Goal: Find specific page/section: Find specific page/section

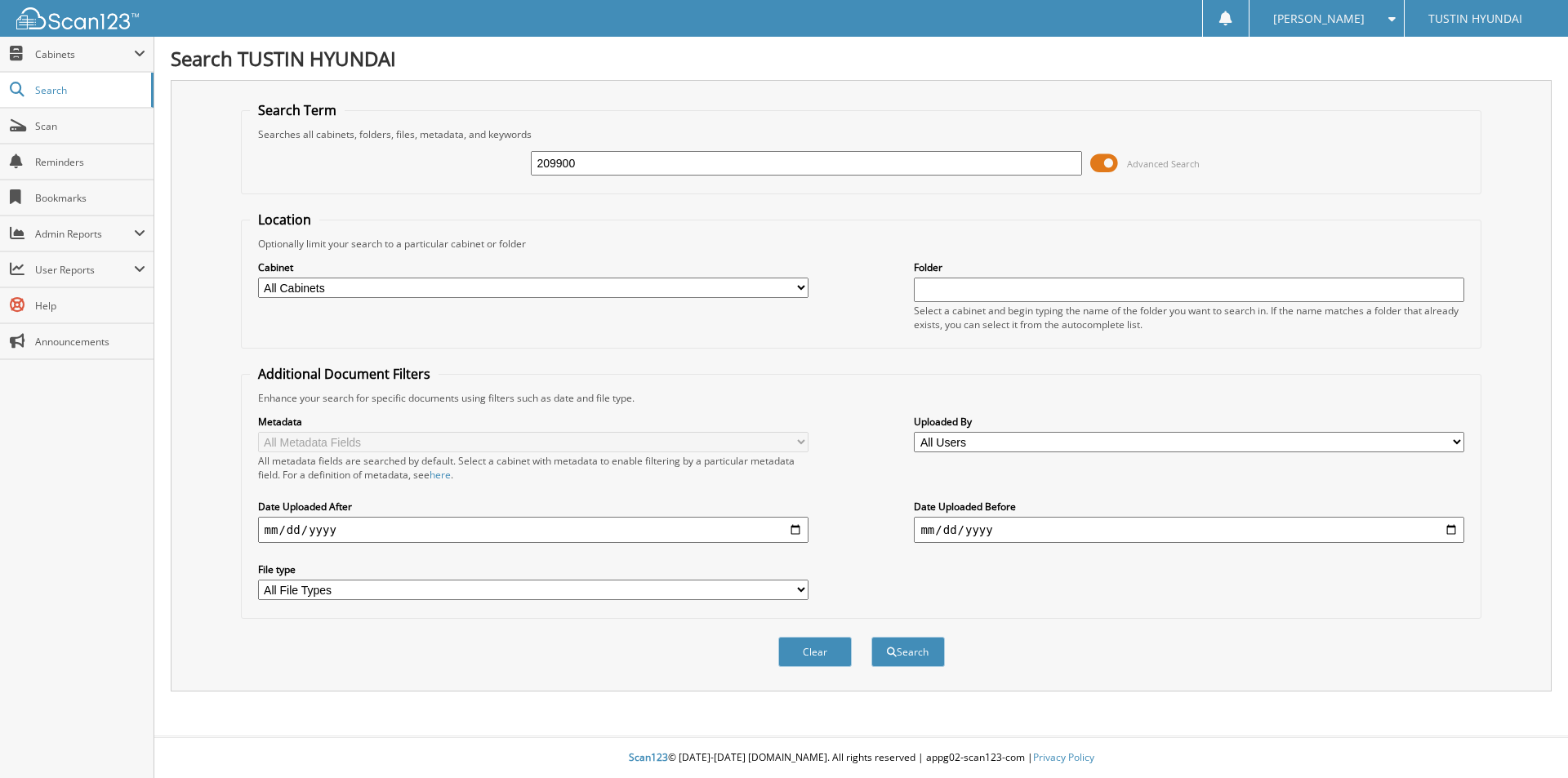
type input "209900"
click at [872, 637] on button "Search" at bounding box center [908, 651] width 73 height 30
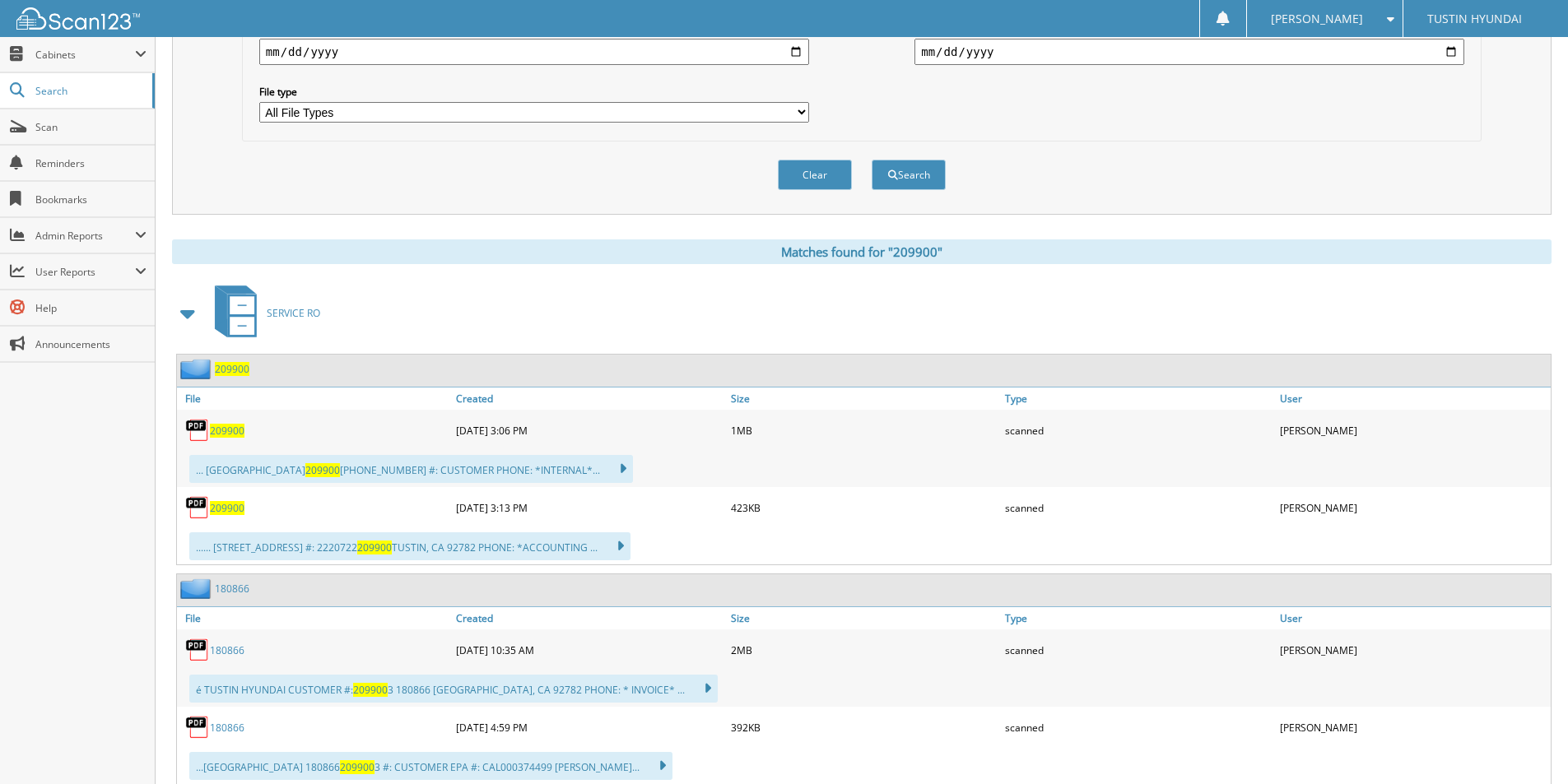
scroll to position [493, 0]
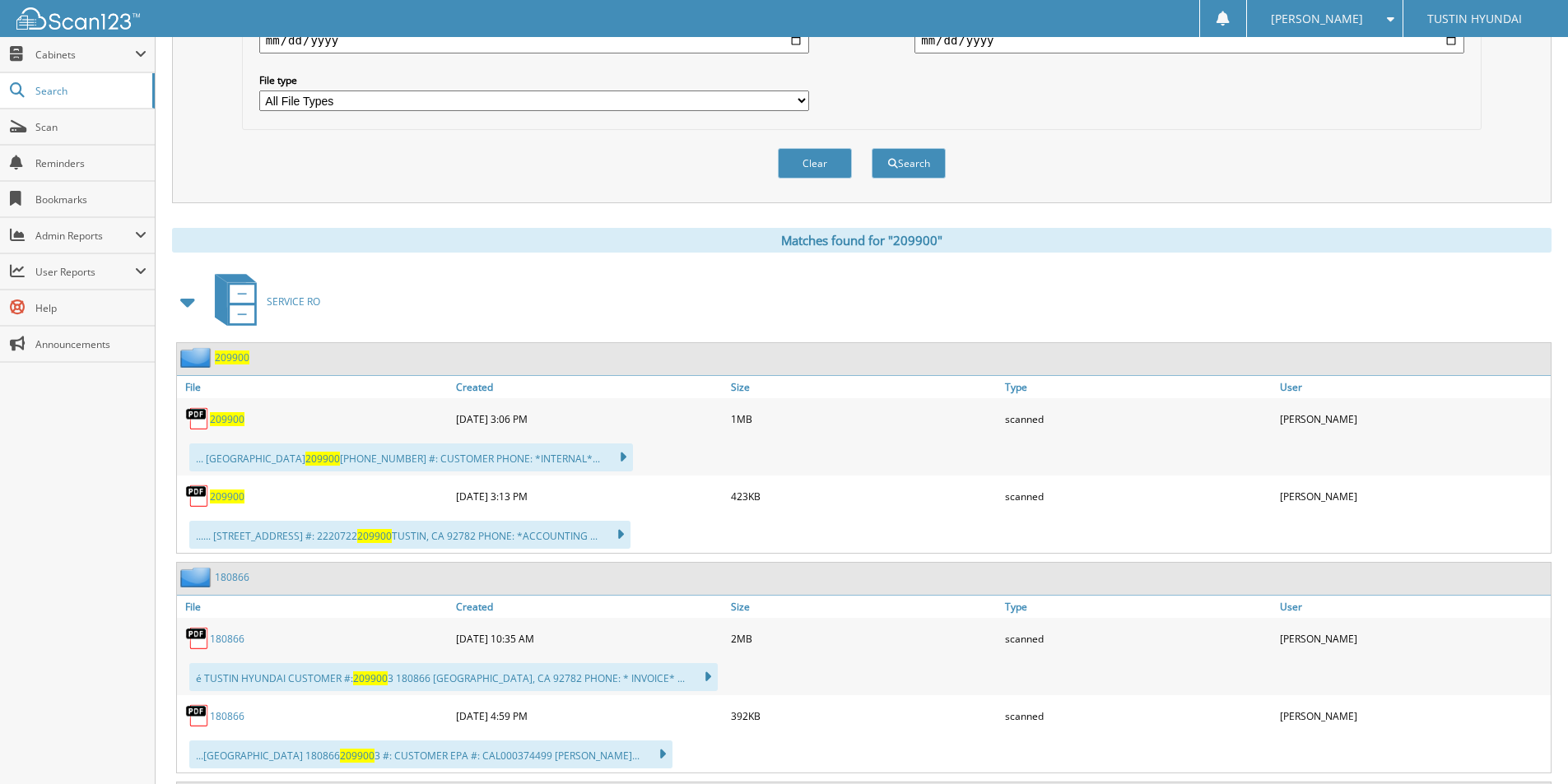
click at [223, 414] on span "209900" at bounding box center [228, 419] width 35 height 14
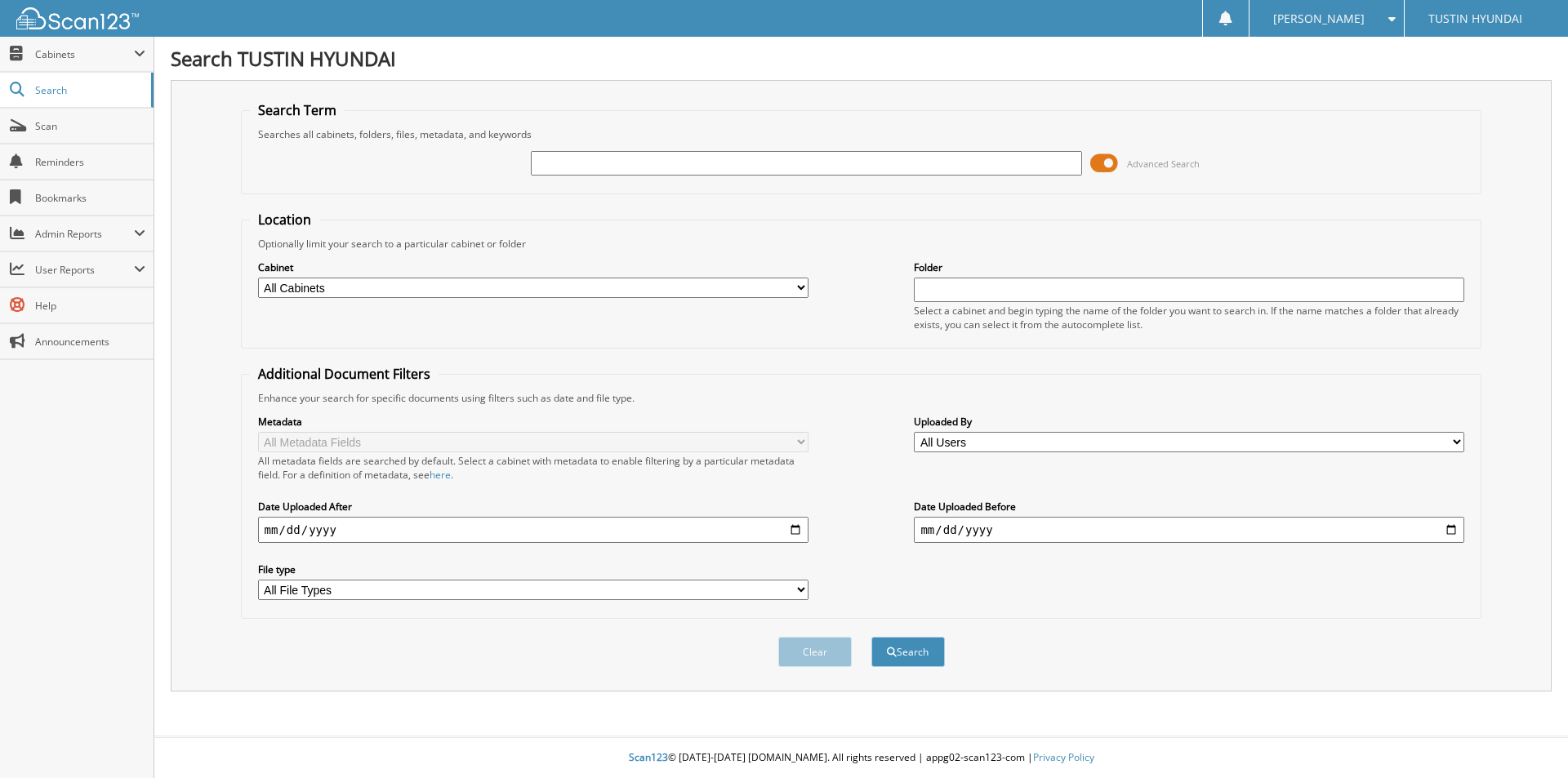
click at [577, 162] on input "text" at bounding box center [806, 163] width 550 height 24
type input "208042"
click at [872, 637] on button "Search" at bounding box center [908, 651] width 73 height 30
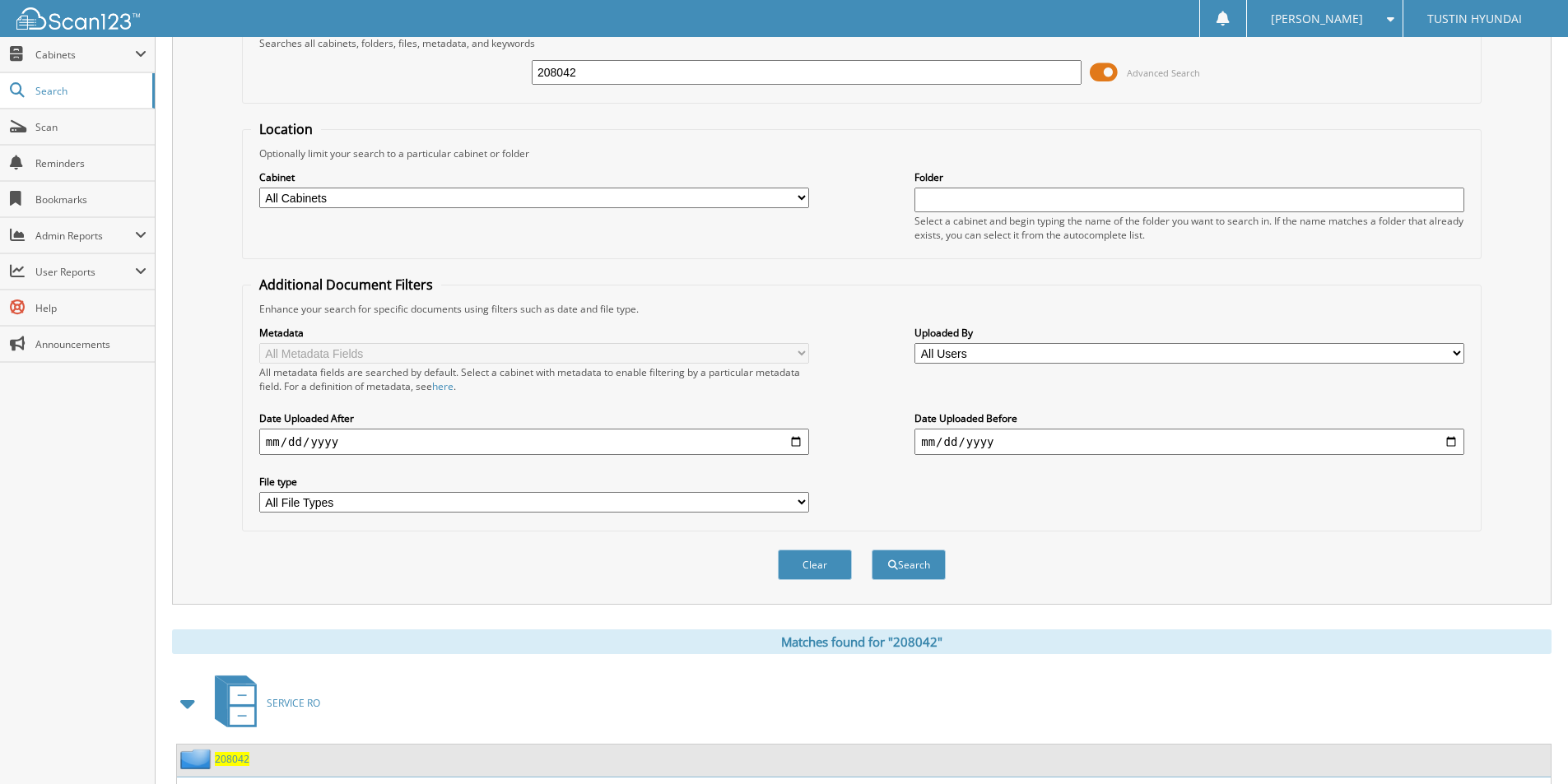
scroll to position [412, 0]
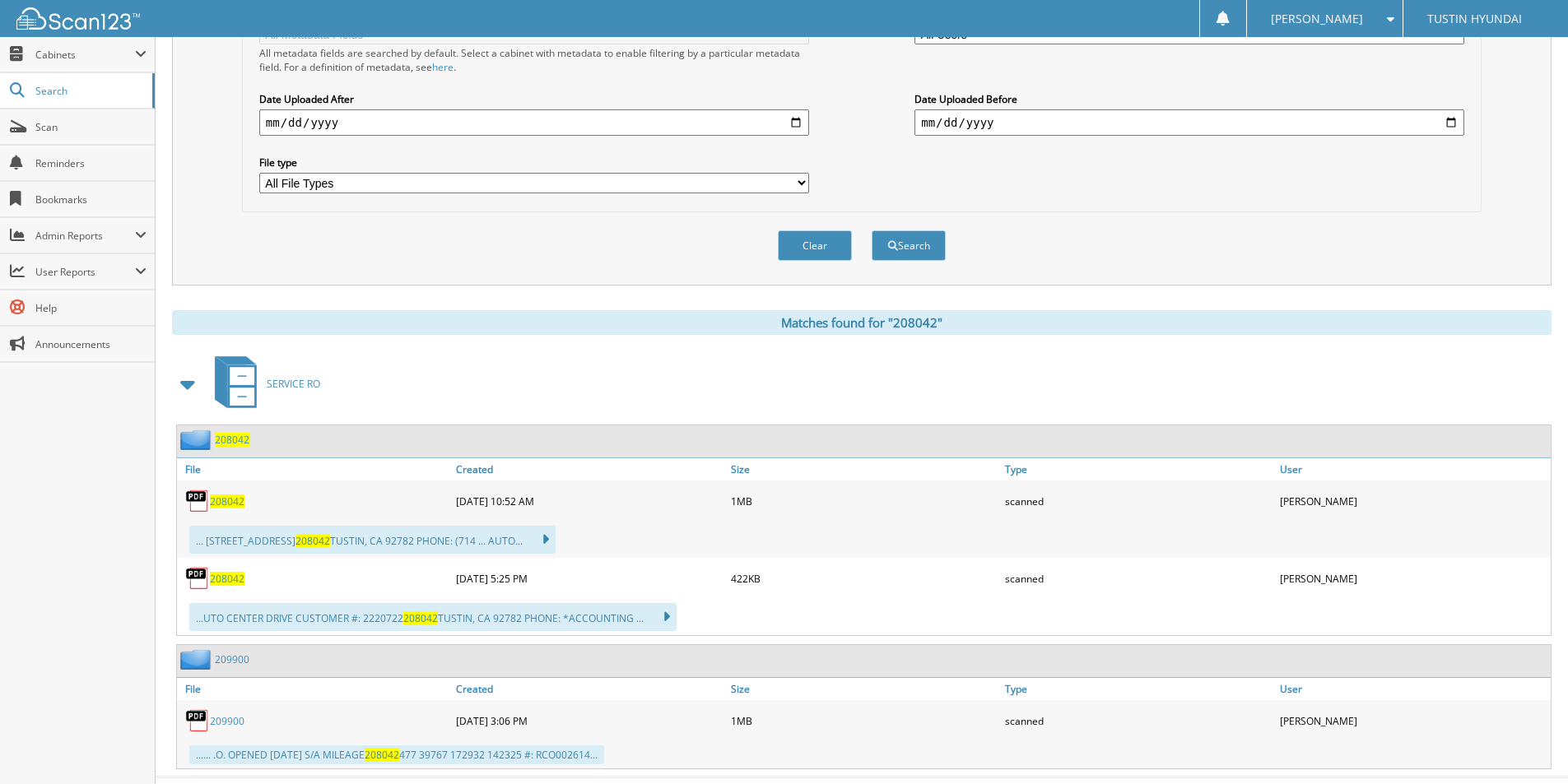
click at [224, 498] on span "208042" at bounding box center [228, 501] width 35 height 14
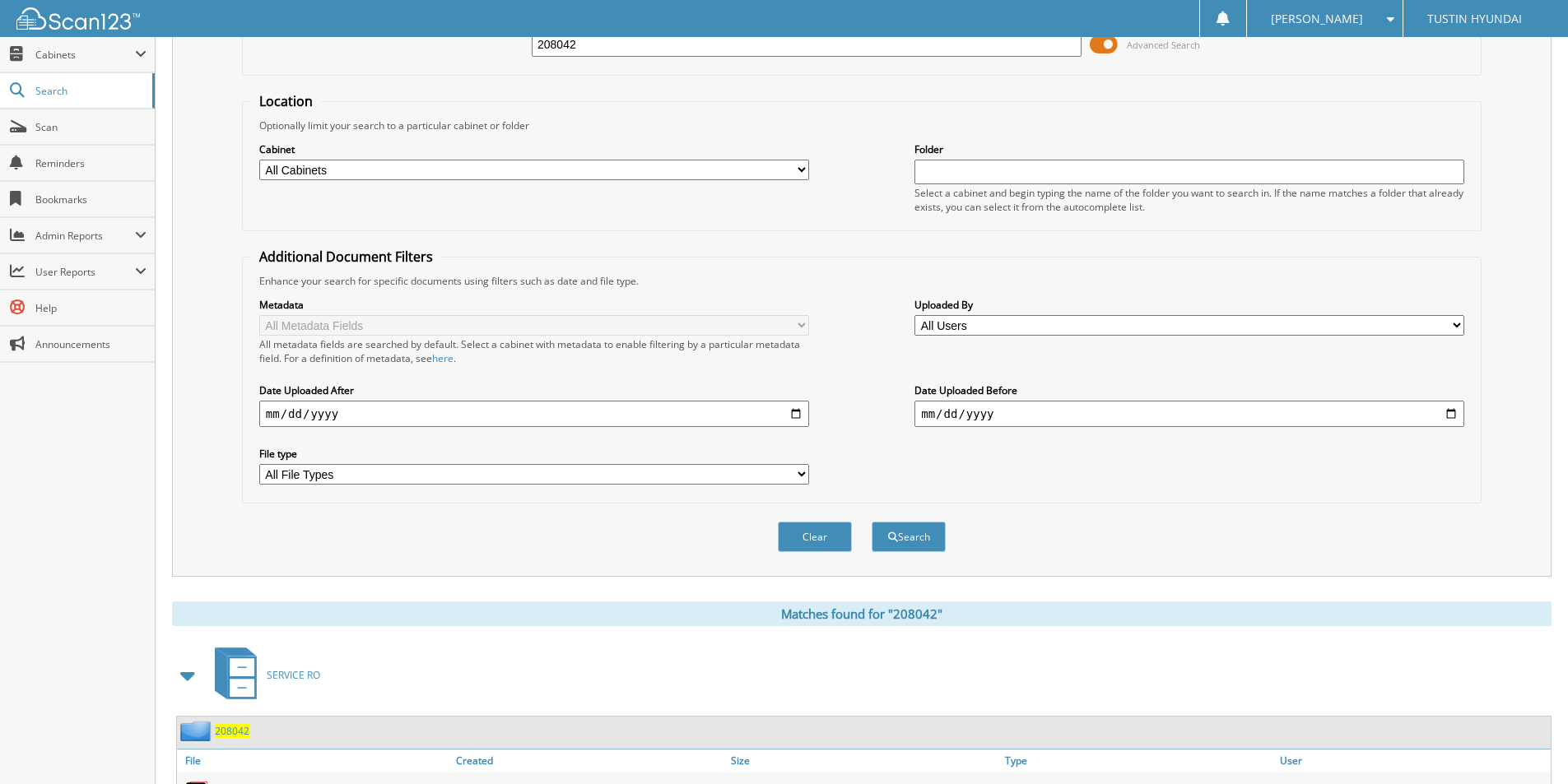
scroll to position [0, 0]
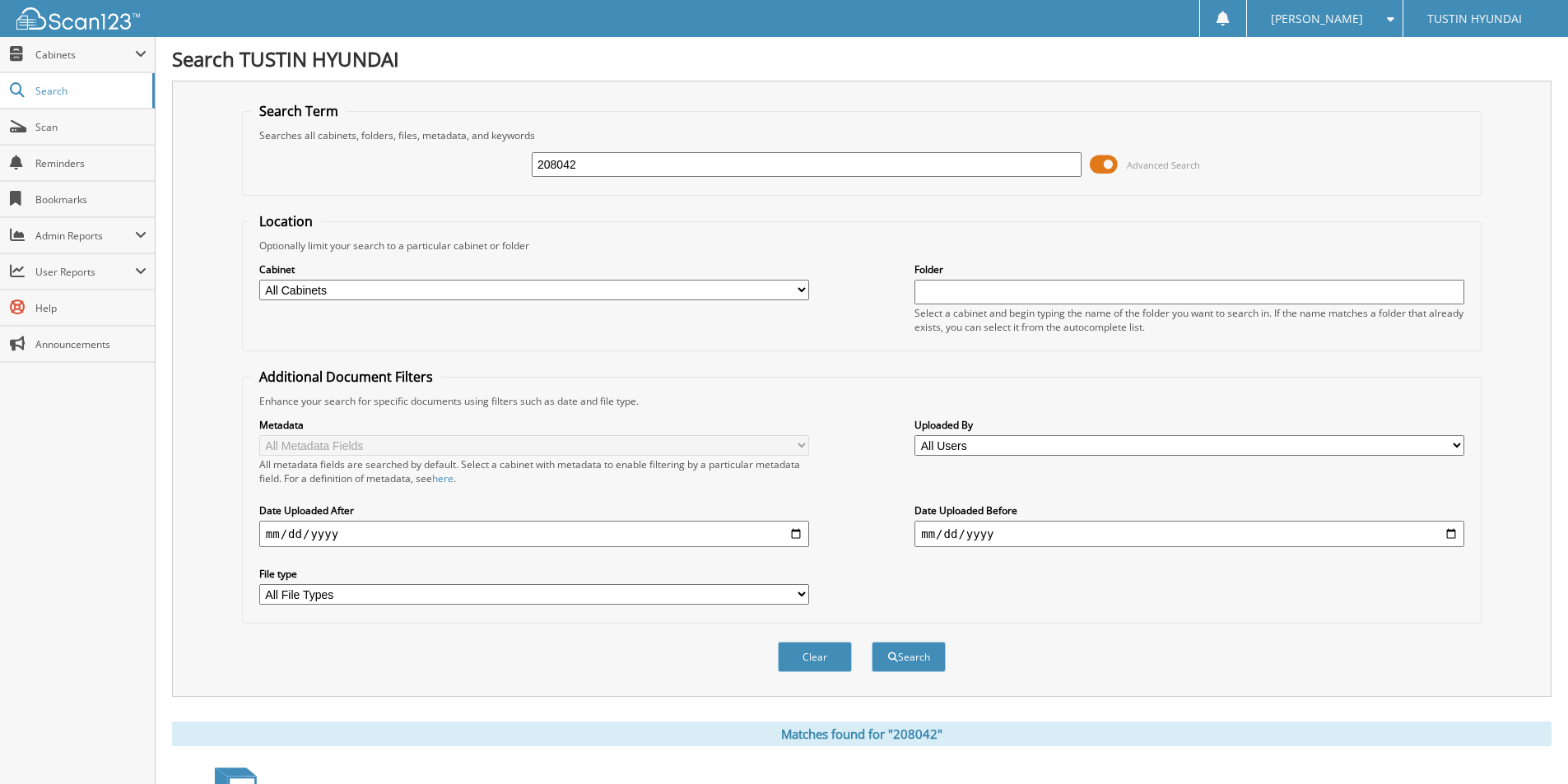
click at [629, 175] on input "208042" at bounding box center [806, 164] width 549 height 24
type input "2"
click at [633, 166] on input "207674" at bounding box center [806, 164] width 549 height 24
type input "207674"
click at [871, 642] on button "Search" at bounding box center [908, 656] width 74 height 30
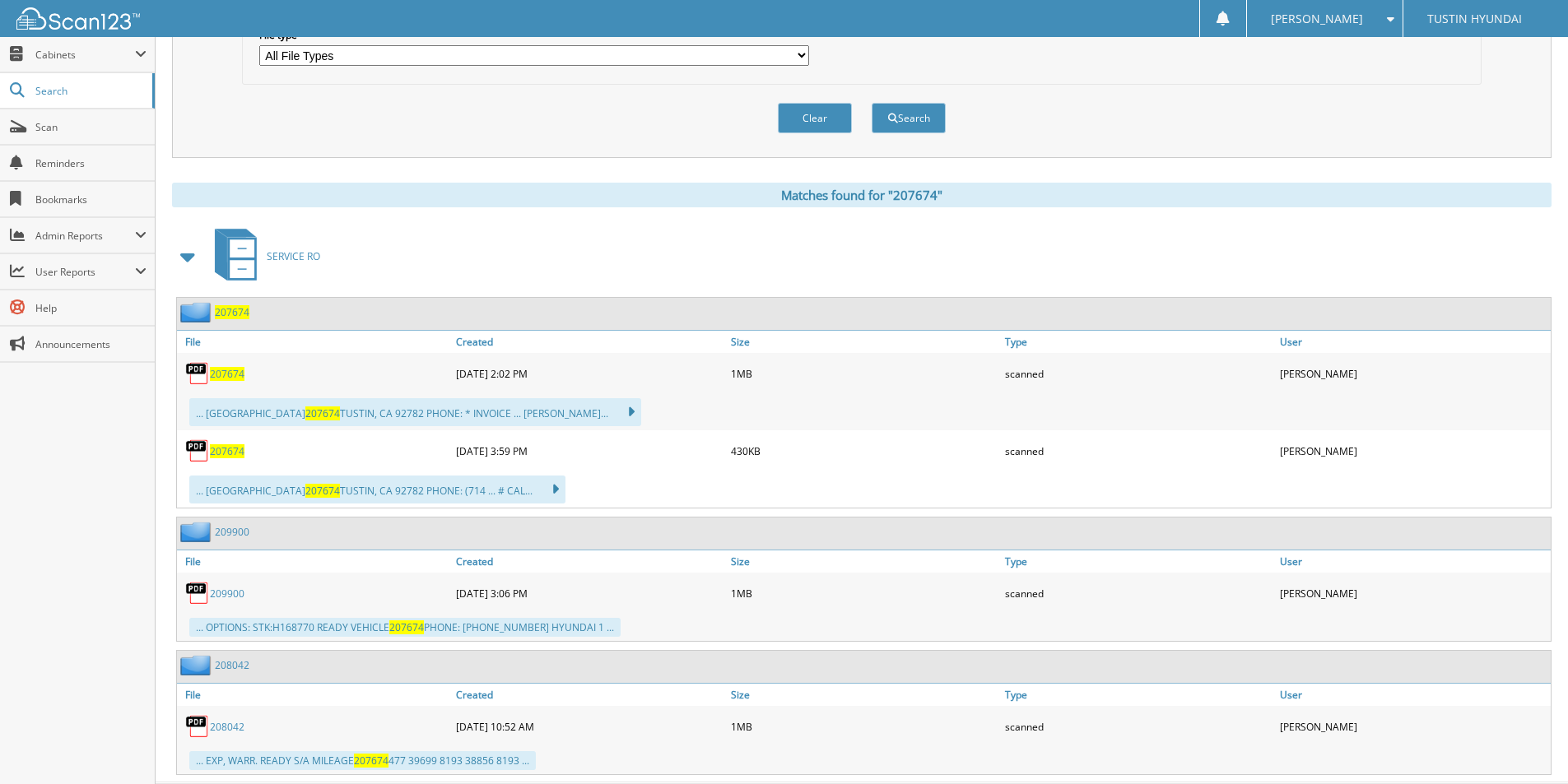
scroll to position [580, 0]
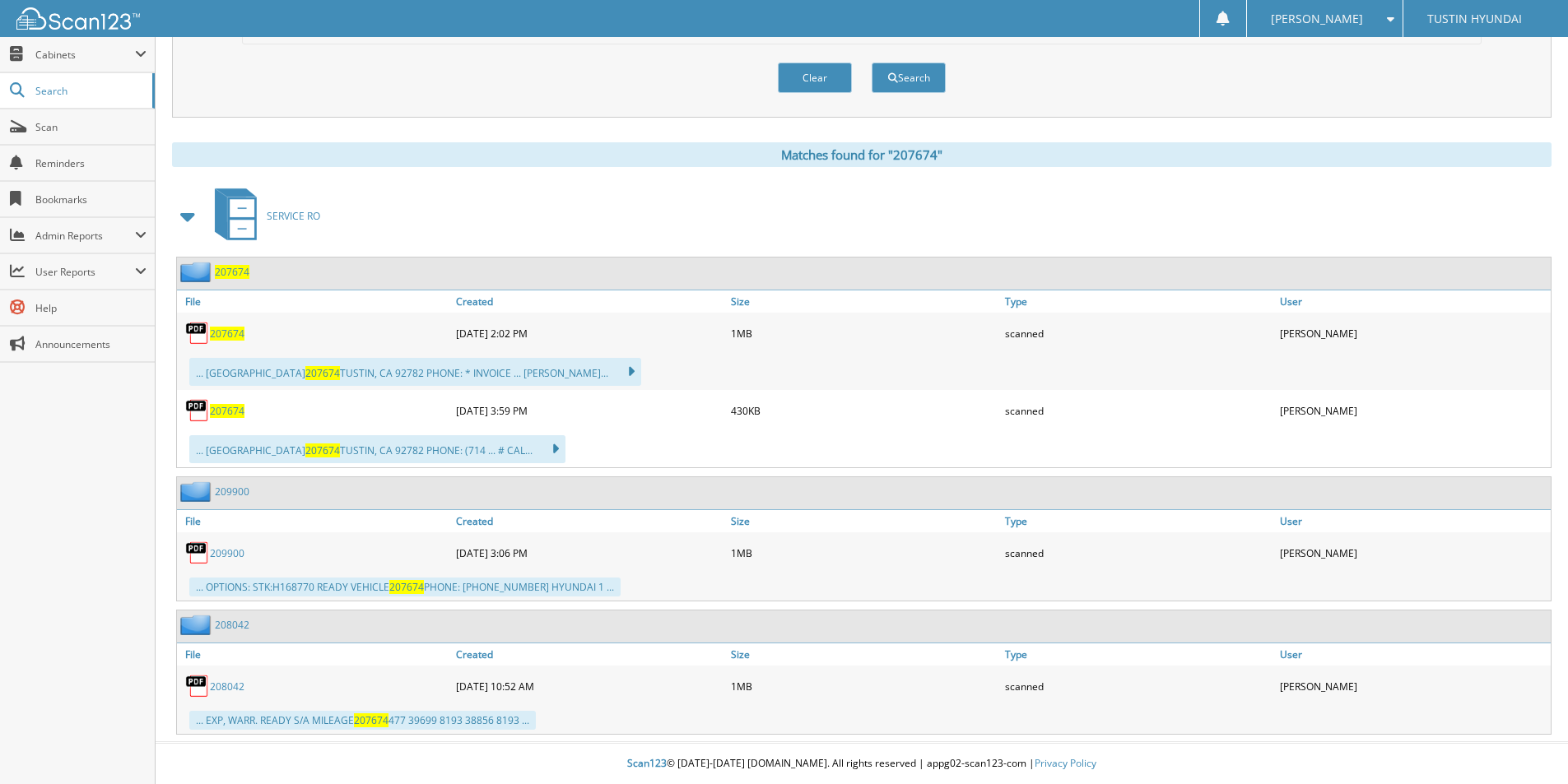
click at [220, 336] on span "207674" at bounding box center [228, 333] width 35 height 14
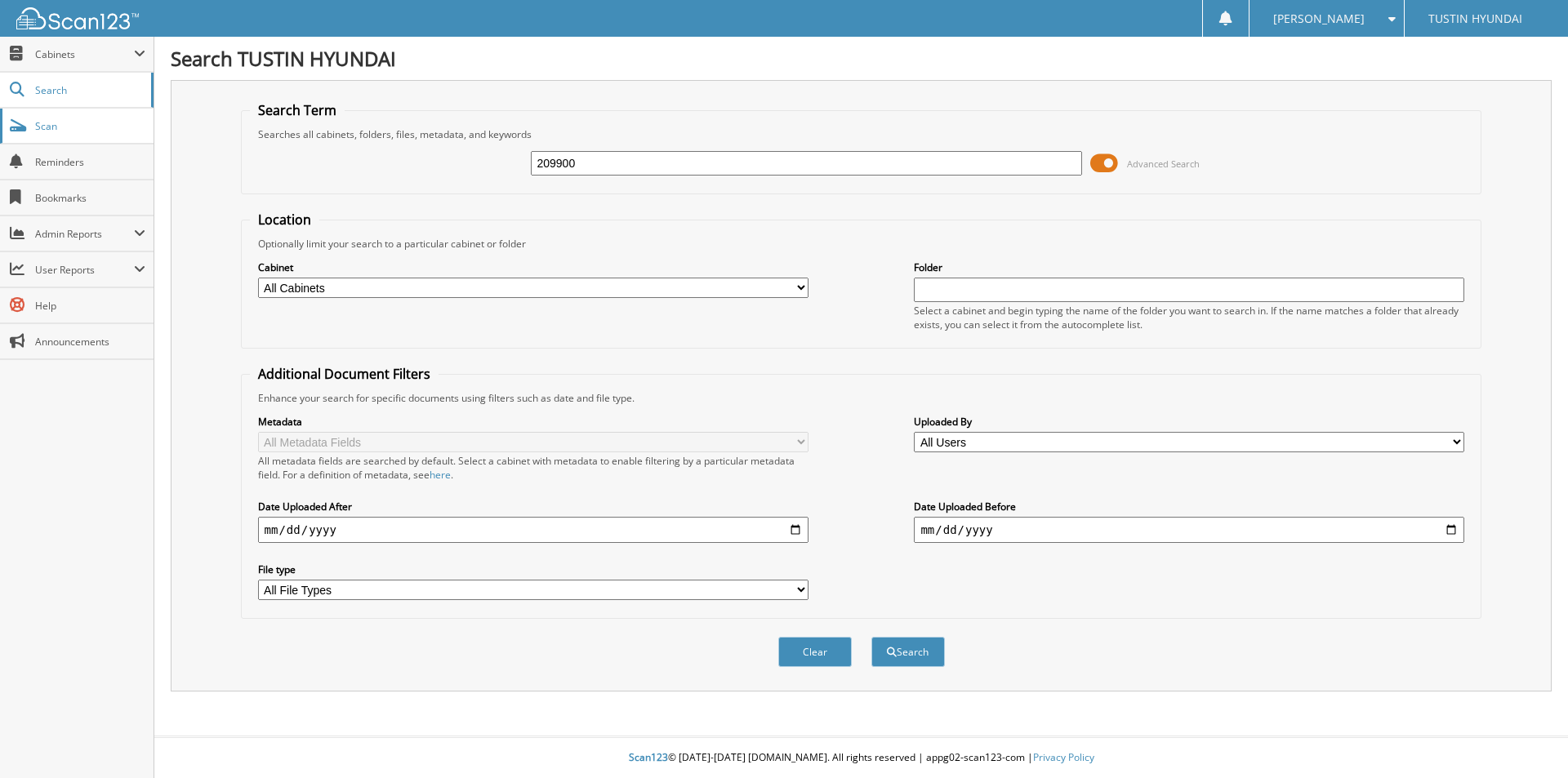
type input "209900"
click at [872, 637] on button "Search" at bounding box center [908, 651] width 73 height 30
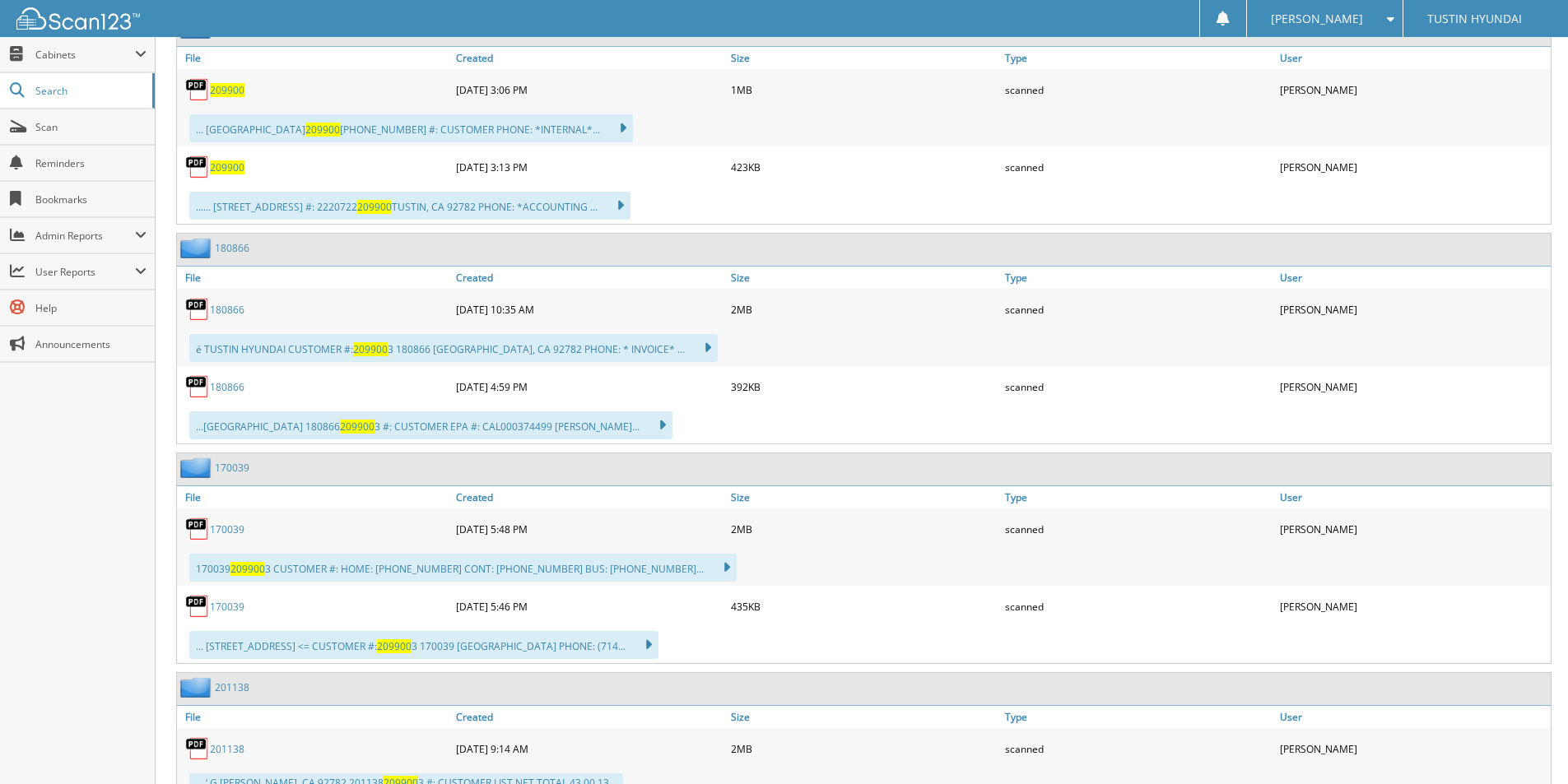
scroll to position [329, 0]
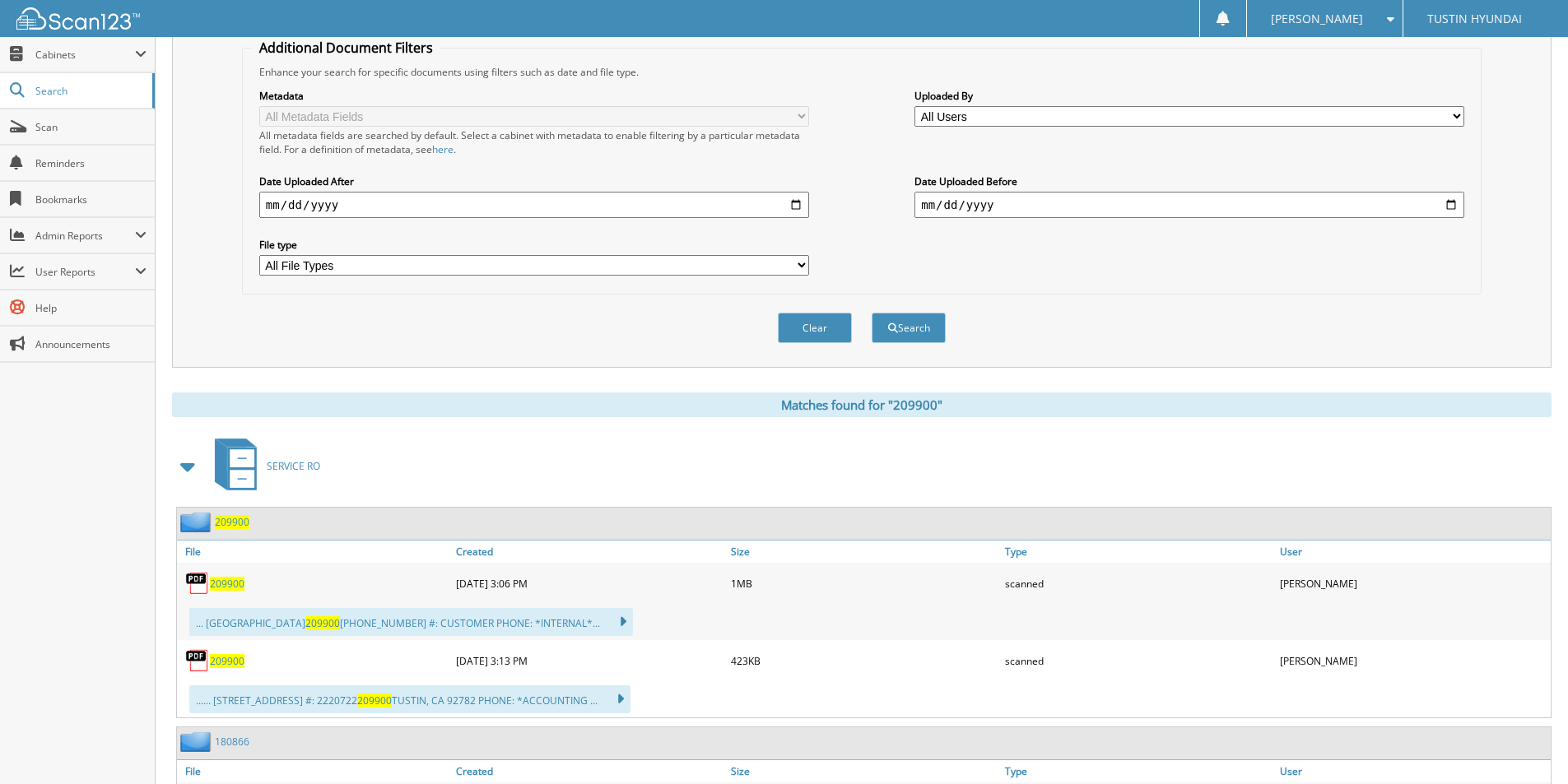
click at [223, 581] on span "209900" at bounding box center [228, 583] width 35 height 14
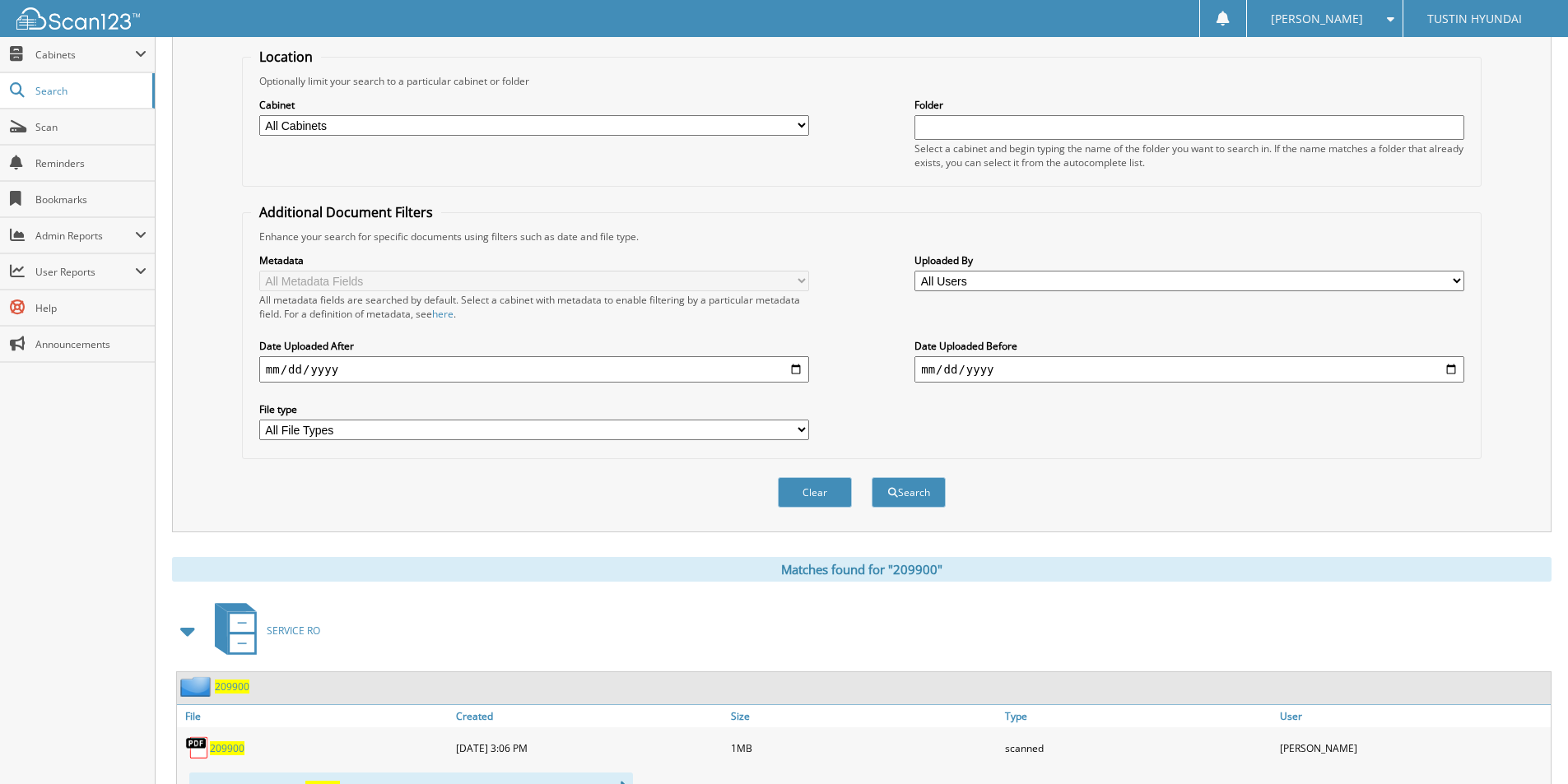
scroll to position [0, 0]
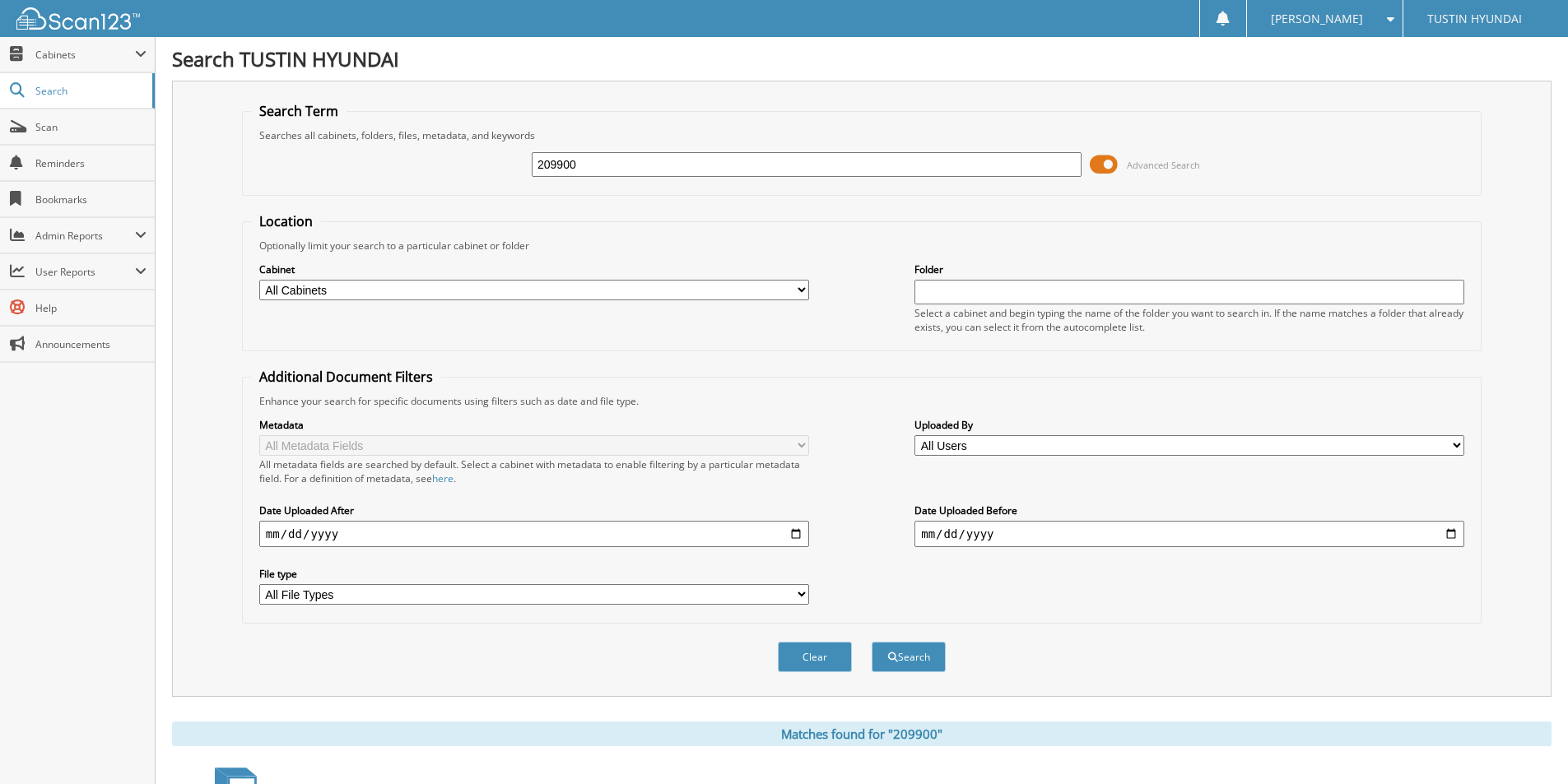
drag, startPoint x: 585, startPoint y: 167, endPoint x: 485, endPoint y: 185, distance: 101.6
click at [485, 185] on div "209900 Advanced Search" at bounding box center [862, 165] width 1221 height 45
type input "208042"
click at [871, 642] on button "Search" at bounding box center [908, 656] width 74 height 30
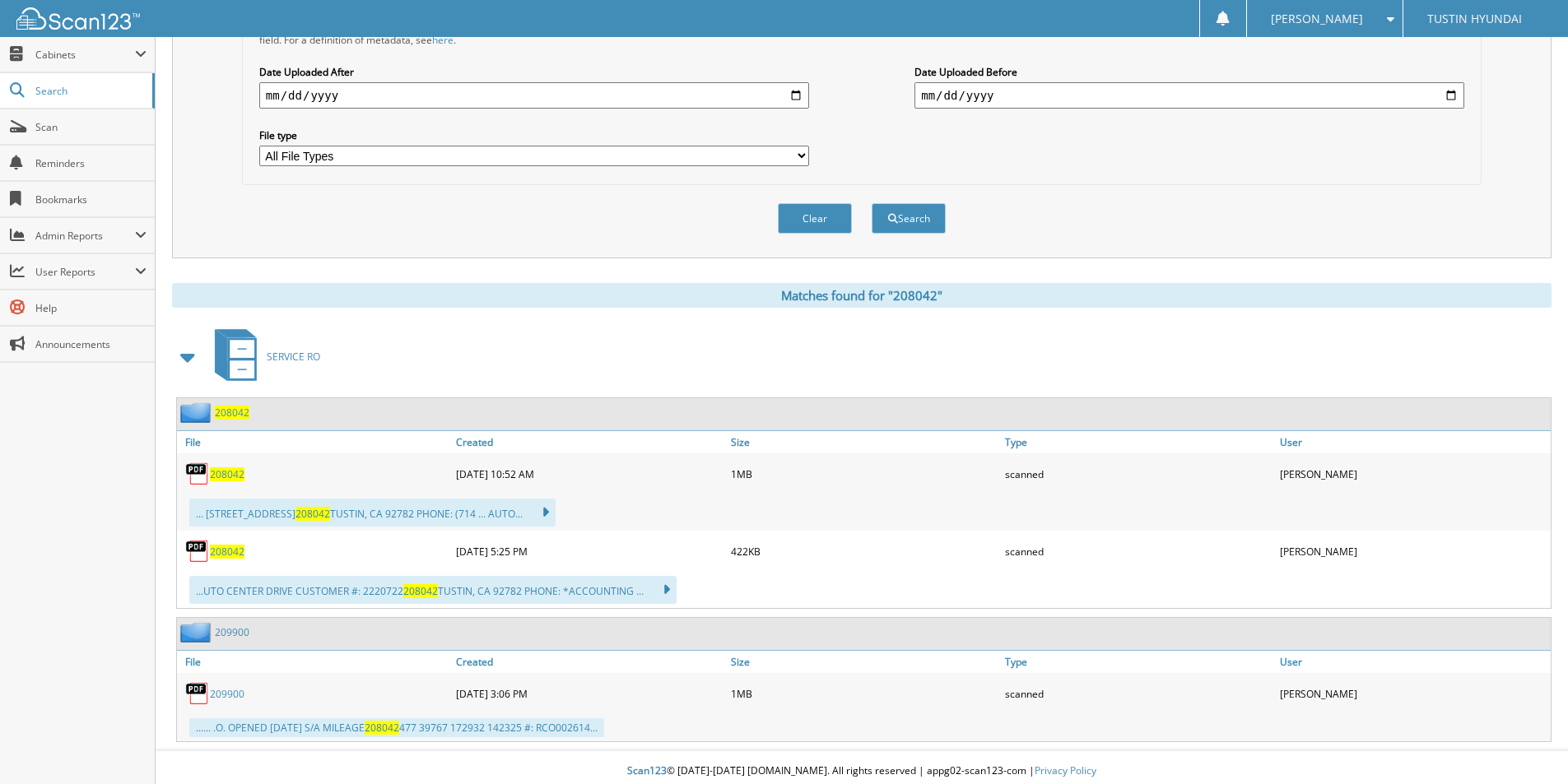
scroll to position [447, 0]
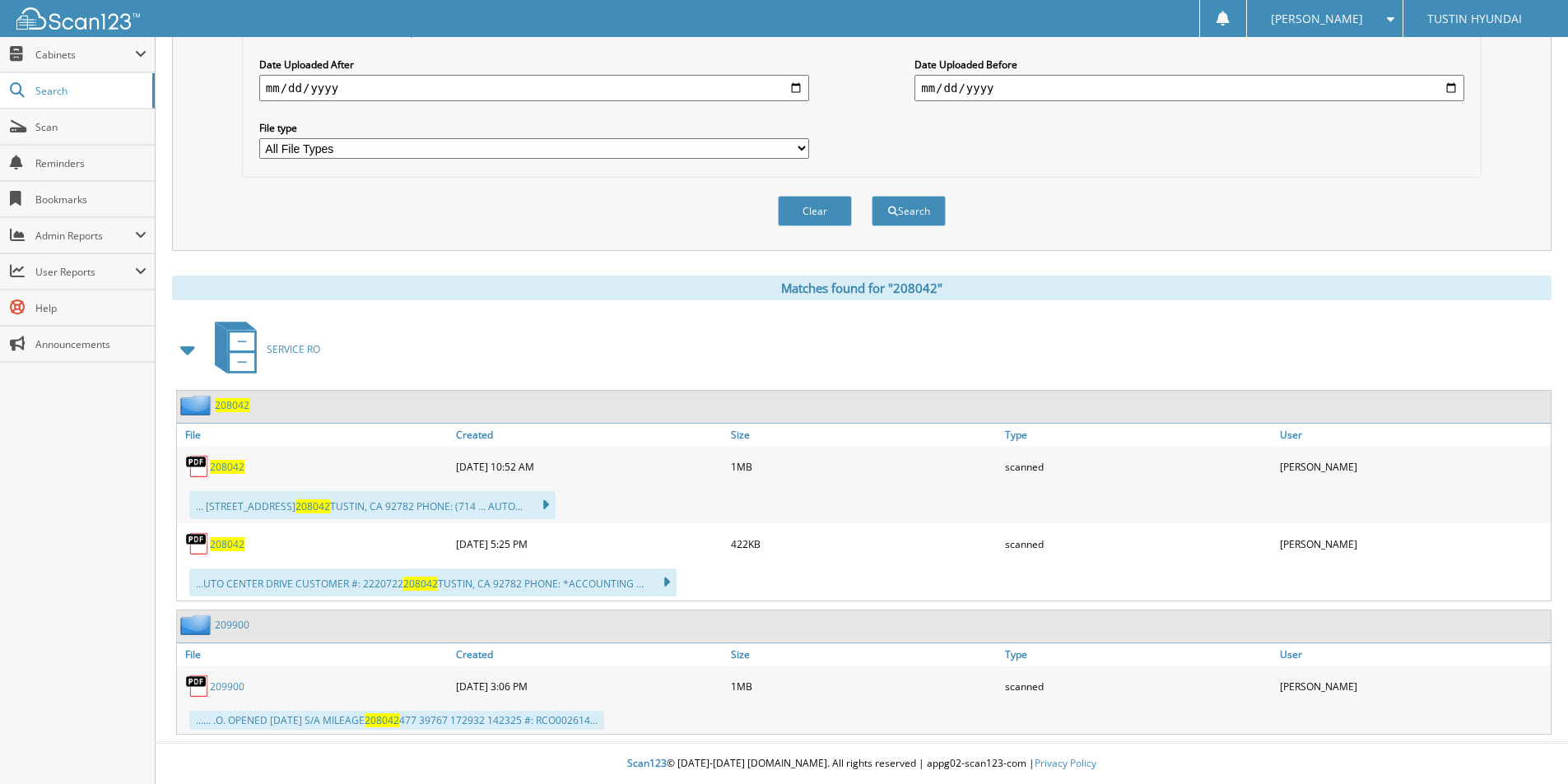
click at [227, 471] on span "208042" at bounding box center [228, 467] width 35 height 14
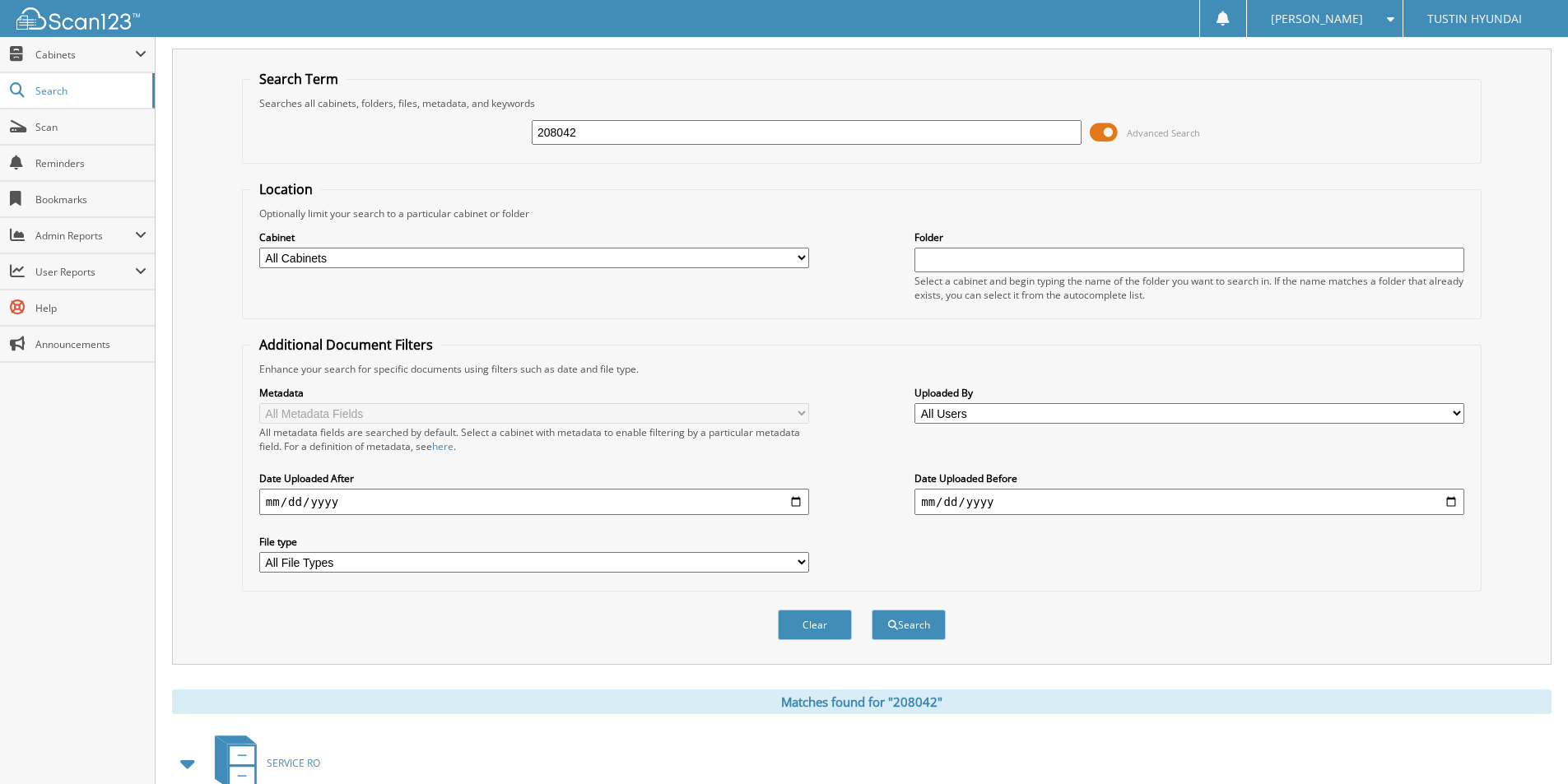
scroll to position [0, 0]
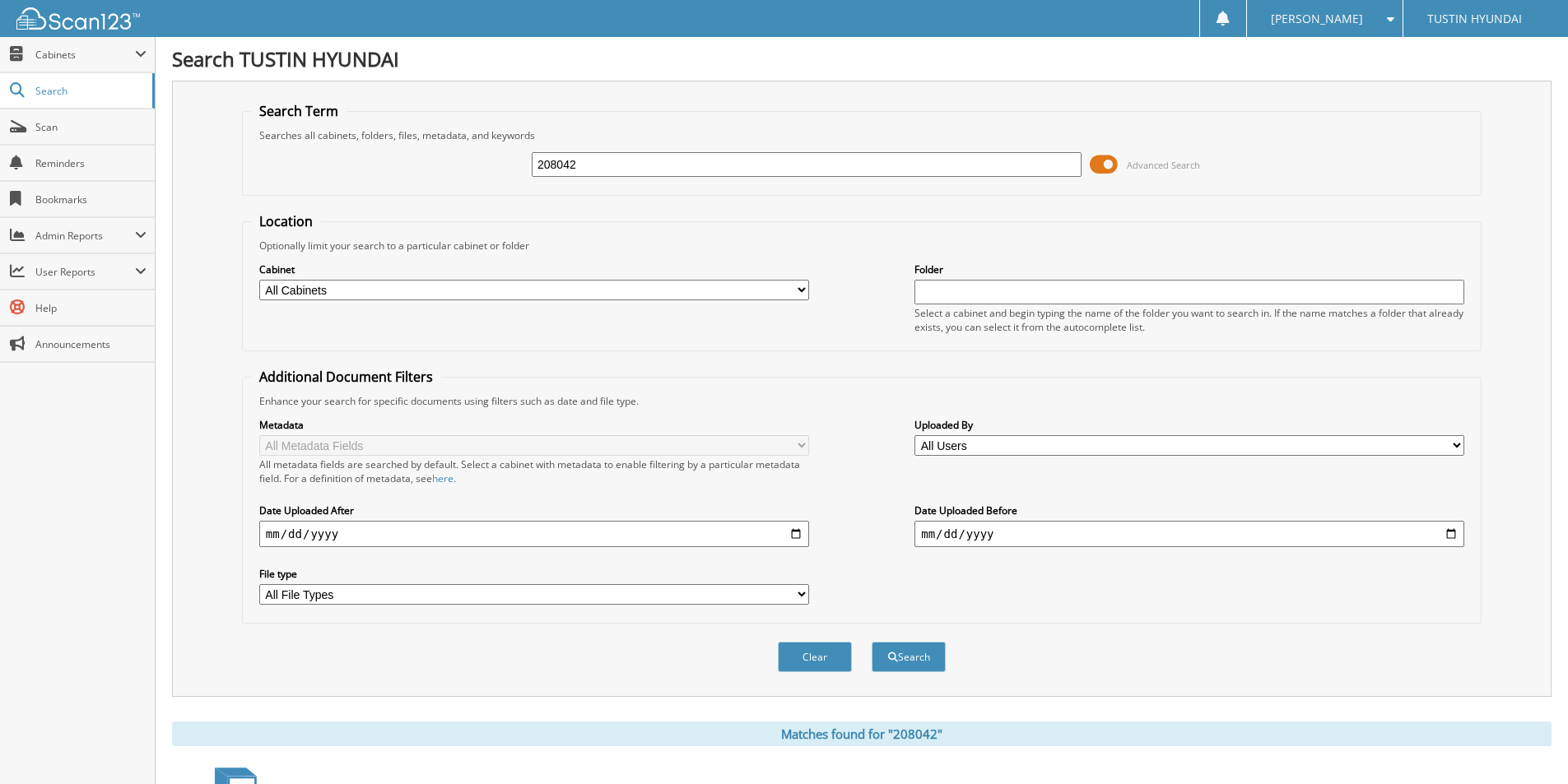
click at [593, 172] on input "208042" at bounding box center [806, 164] width 549 height 24
type input "2"
type input "207674"
click at [871, 642] on button "Search" at bounding box center [908, 656] width 74 height 30
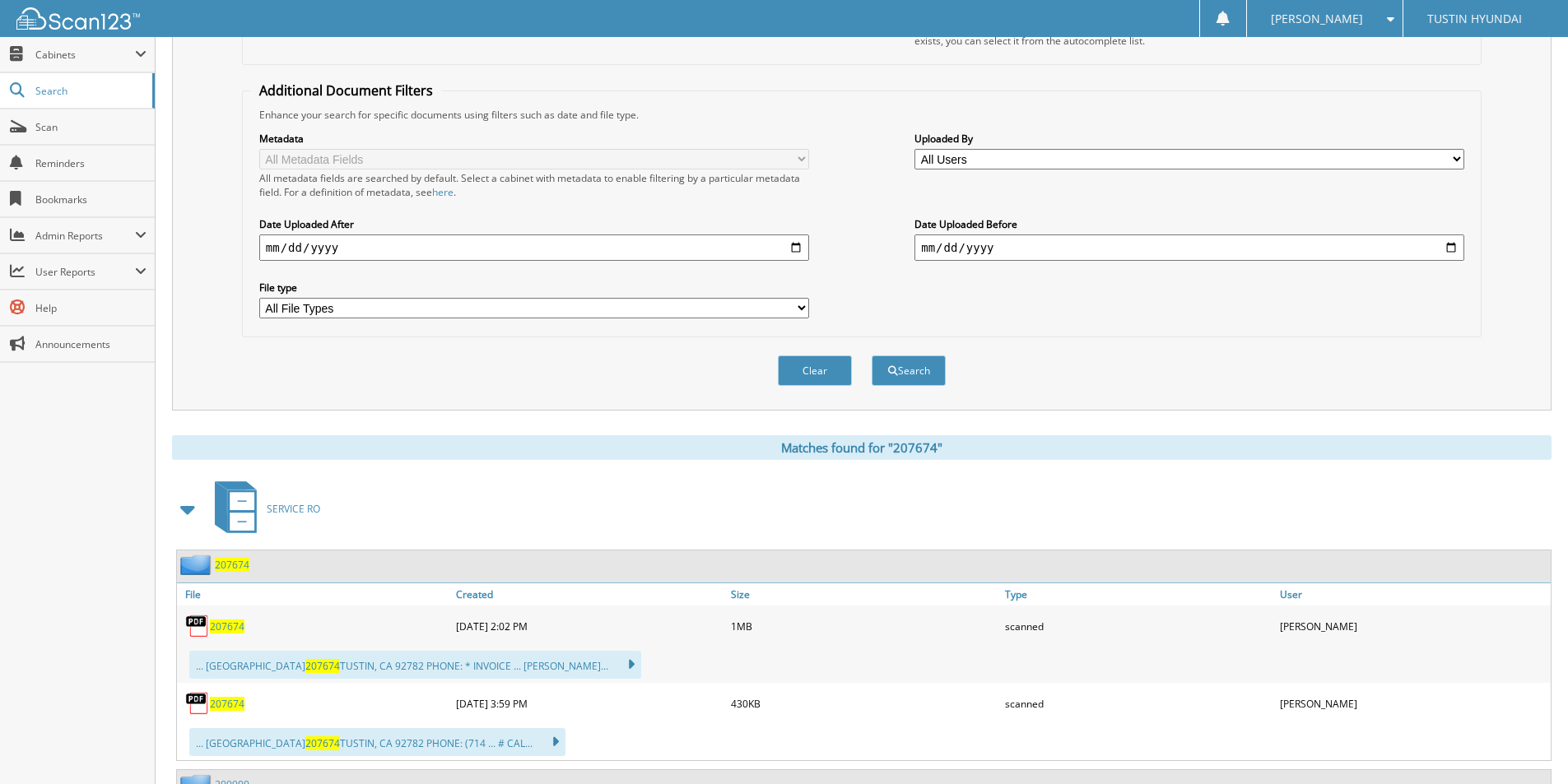
scroll to position [412, 0]
